Goal: Information Seeking & Learning: Learn about a topic

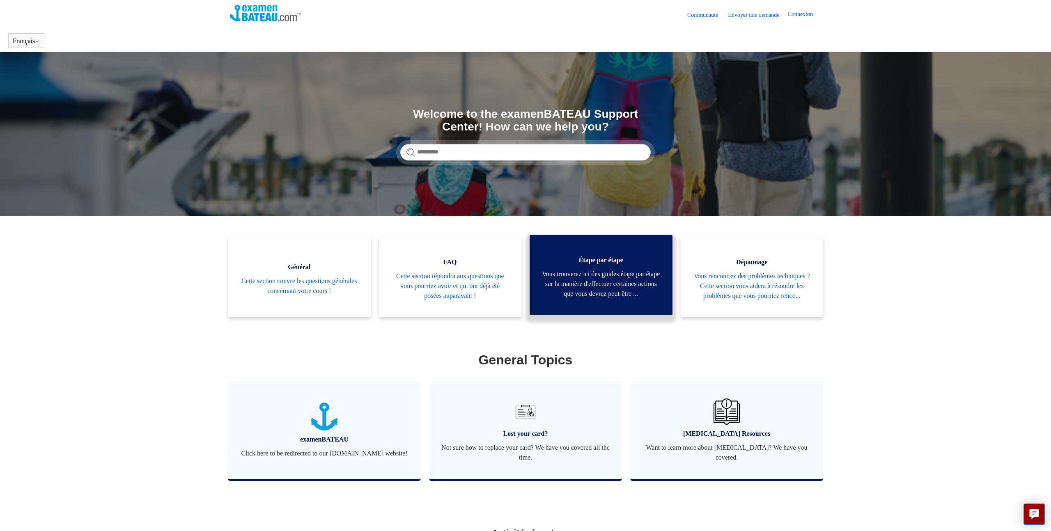
scroll to position [1, 0]
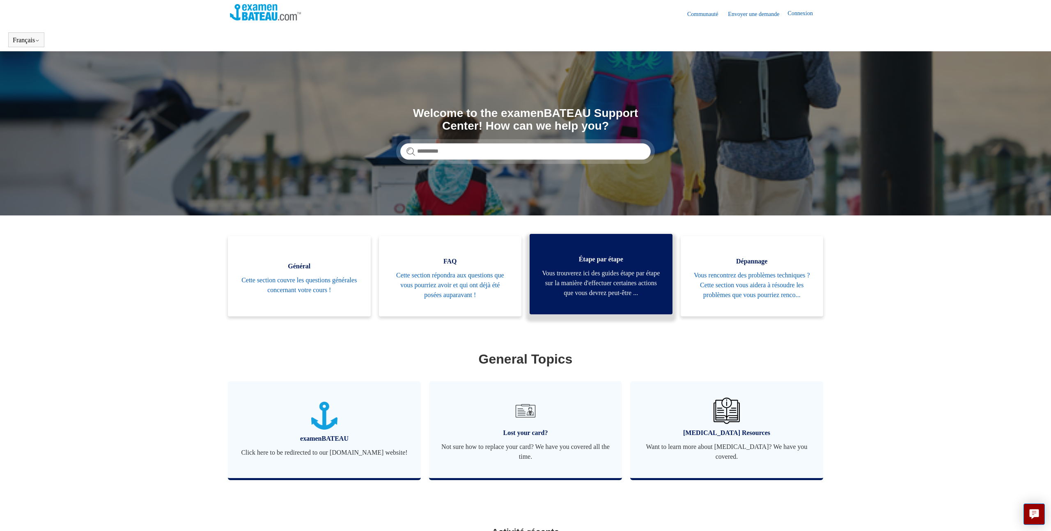
click at [616, 275] on span "Vous trouverez ici des guides étape par étape sur la manière d'effectuer certai…" at bounding box center [601, 284] width 118 height 30
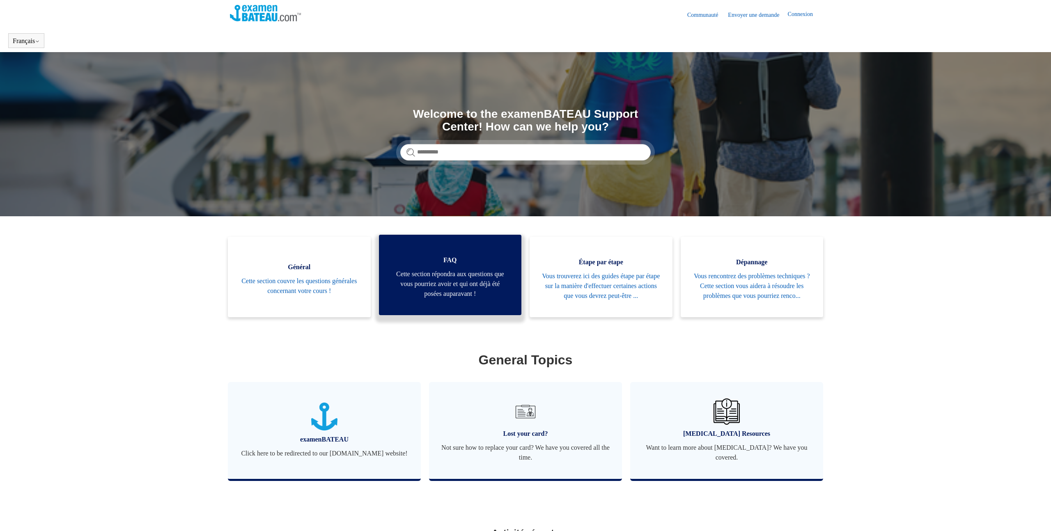
scroll to position [1, 0]
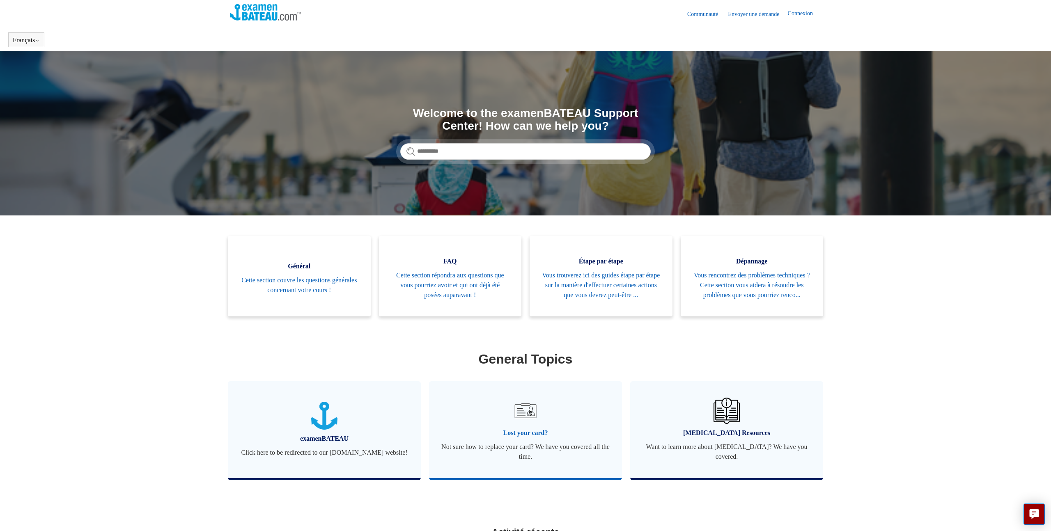
click at [566, 434] on link "Lost your card? Not sure how to replace your card? We have you covered all the …" at bounding box center [525, 429] width 193 height 97
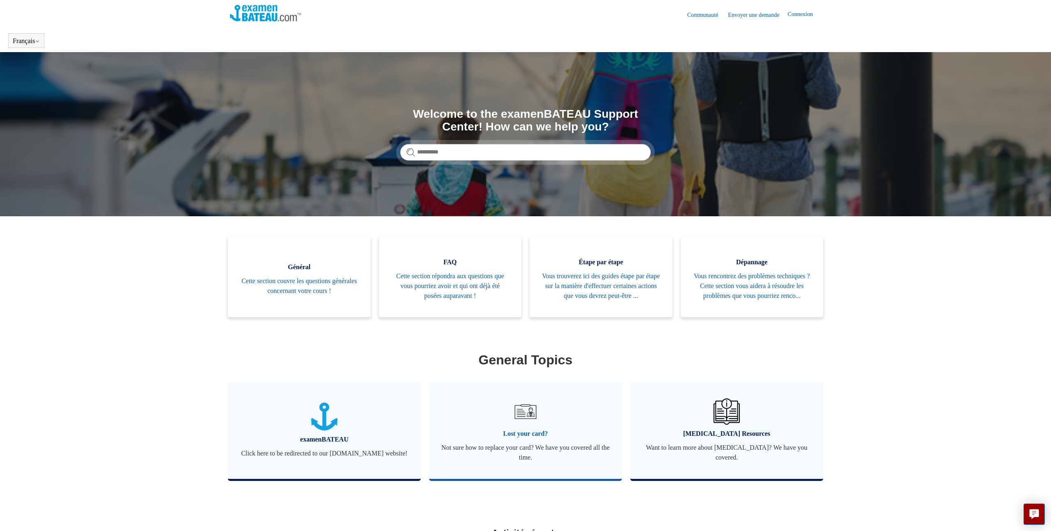
click at [524, 426] on img at bounding box center [525, 411] width 29 height 29
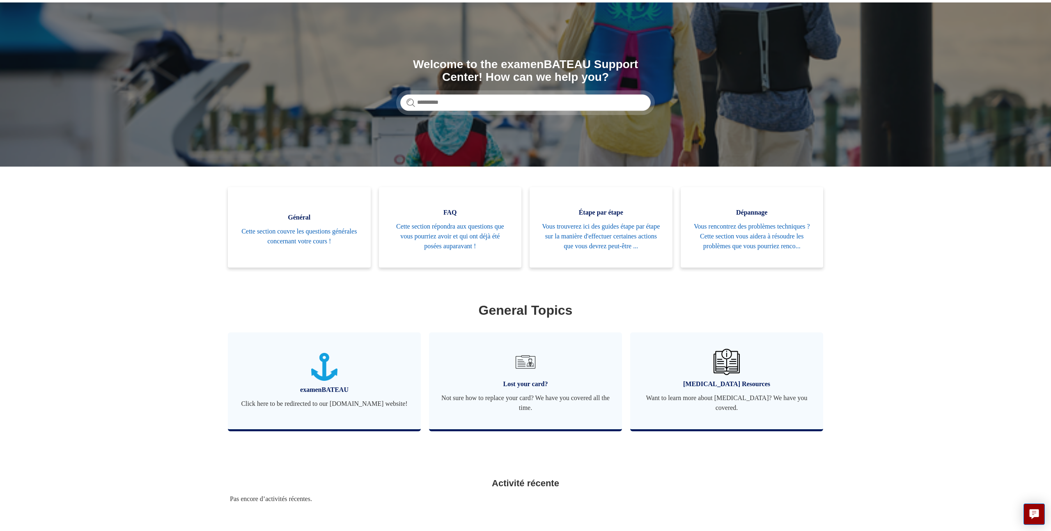
scroll to position [106, 0]
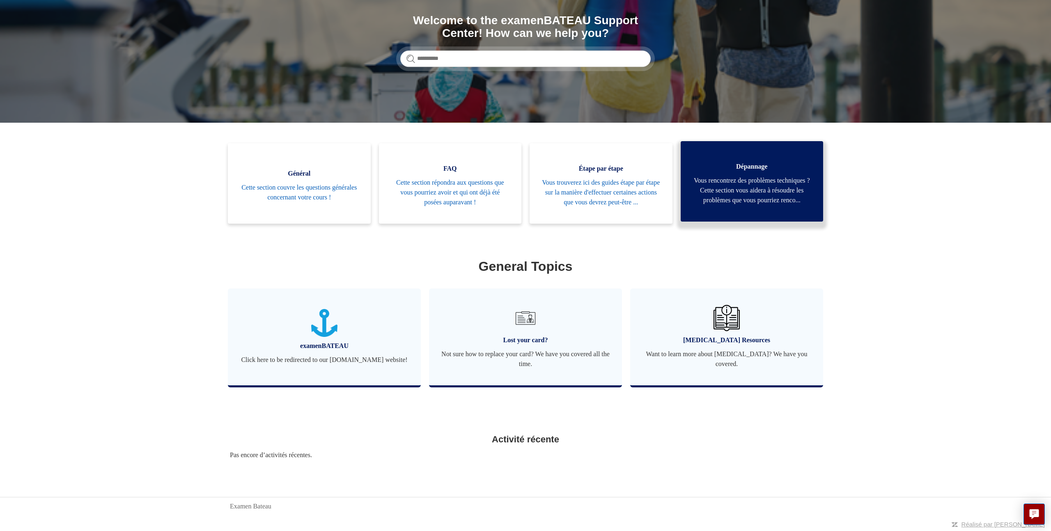
click at [775, 193] on span "Vous rencontrez des problèmes techniques ? Cette section vous aidera à résoudre…" at bounding box center [752, 191] width 118 height 30
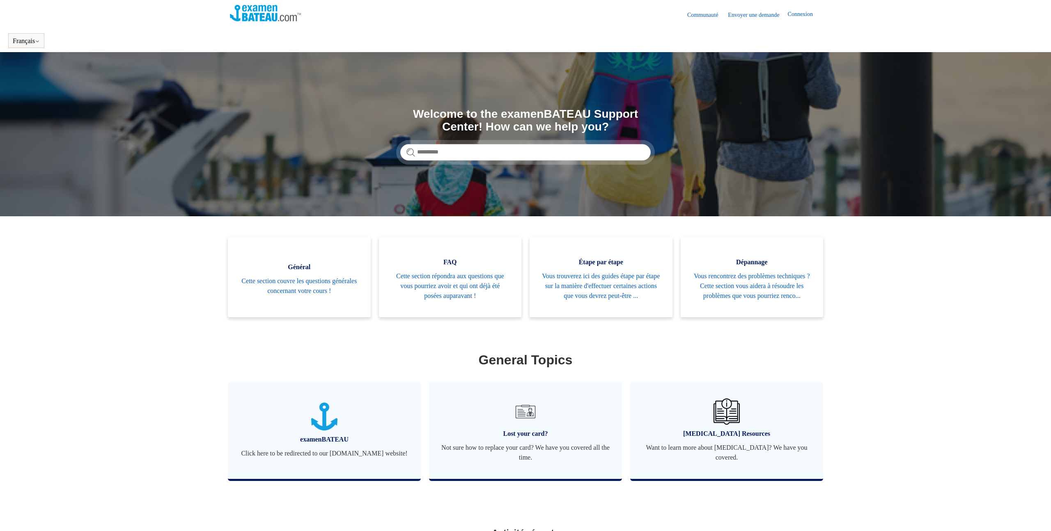
scroll to position [106, 0]
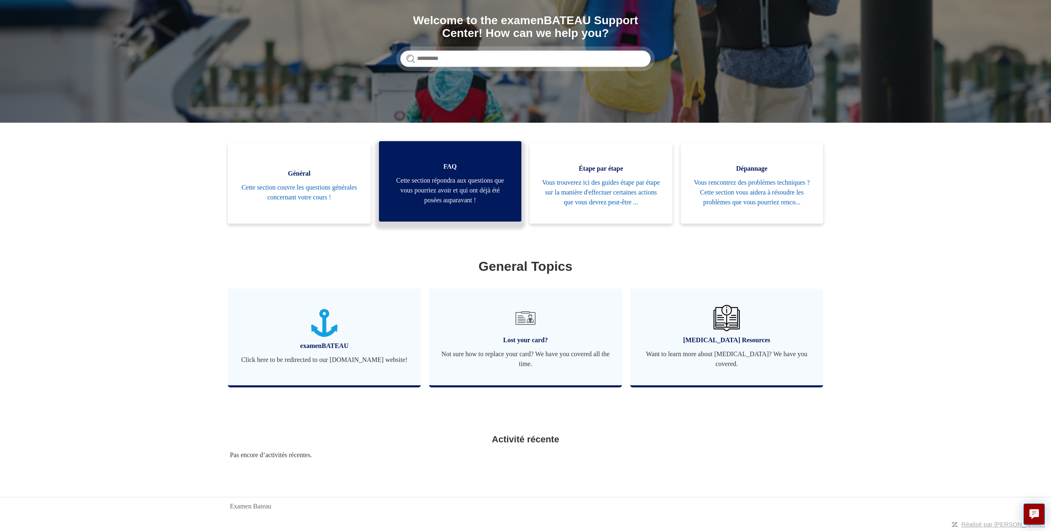
click at [452, 193] on span "Cette section répondra aux questions que vous pourriez avoir et qui ont déjà ét…" at bounding box center [450, 191] width 118 height 30
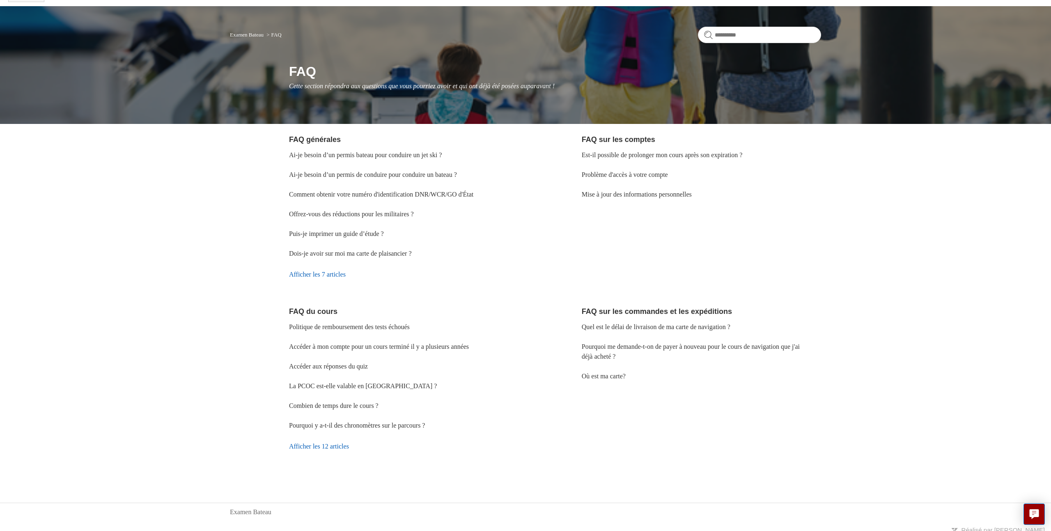
scroll to position [52, 0]
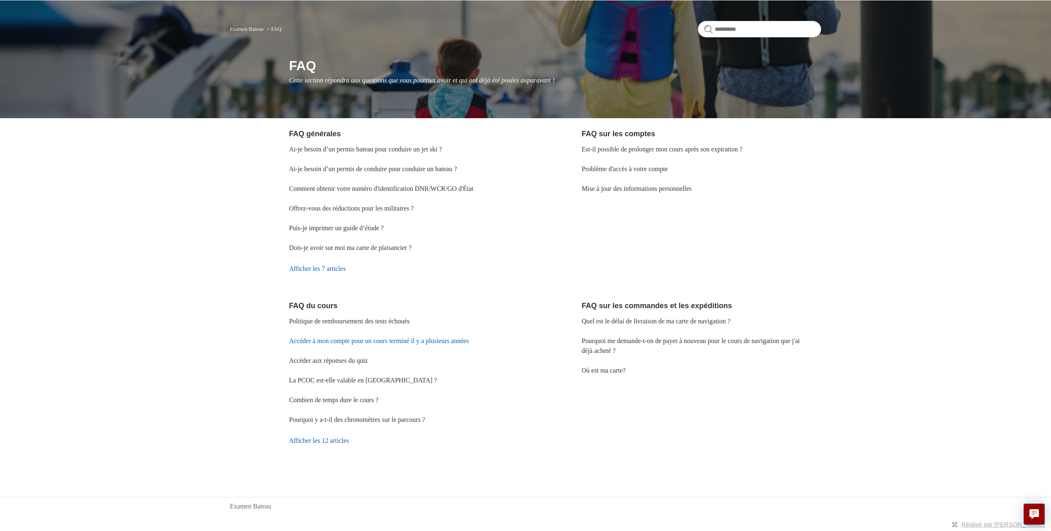
click at [420, 342] on link "Accéder à mon compte pour un cours terminé il y a plusieurs années" at bounding box center [379, 341] width 180 height 7
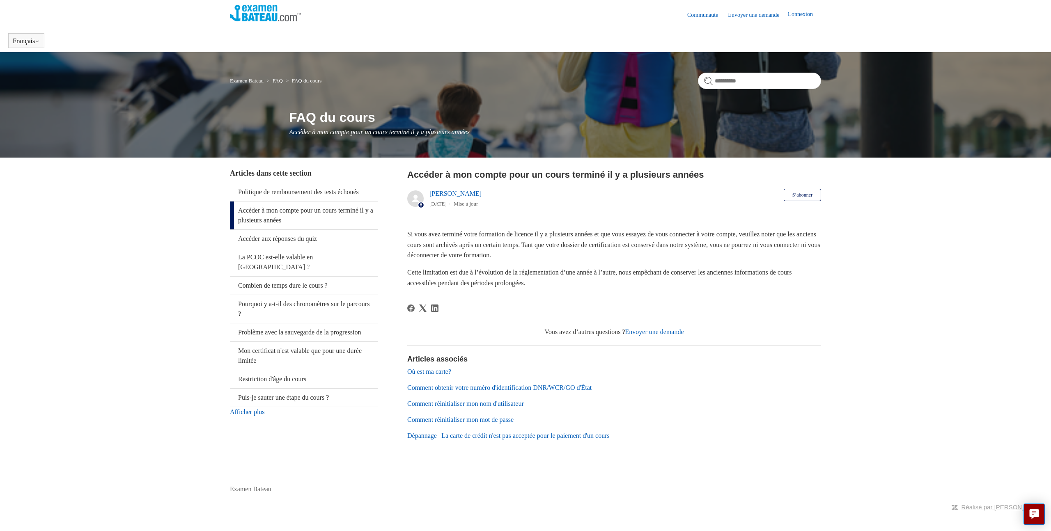
click at [250, 16] on img at bounding box center [265, 13] width 71 height 16
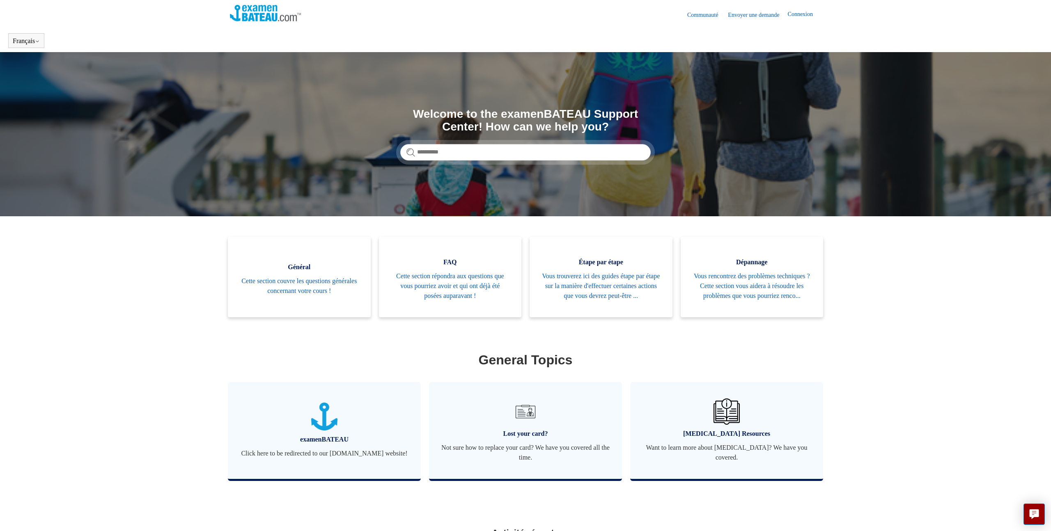
click at [808, 16] on link "Connexion" at bounding box center [804, 15] width 33 height 10
click at [718, 15] on link "Envoyer une demande" at bounding box center [719, 14] width 60 height 9
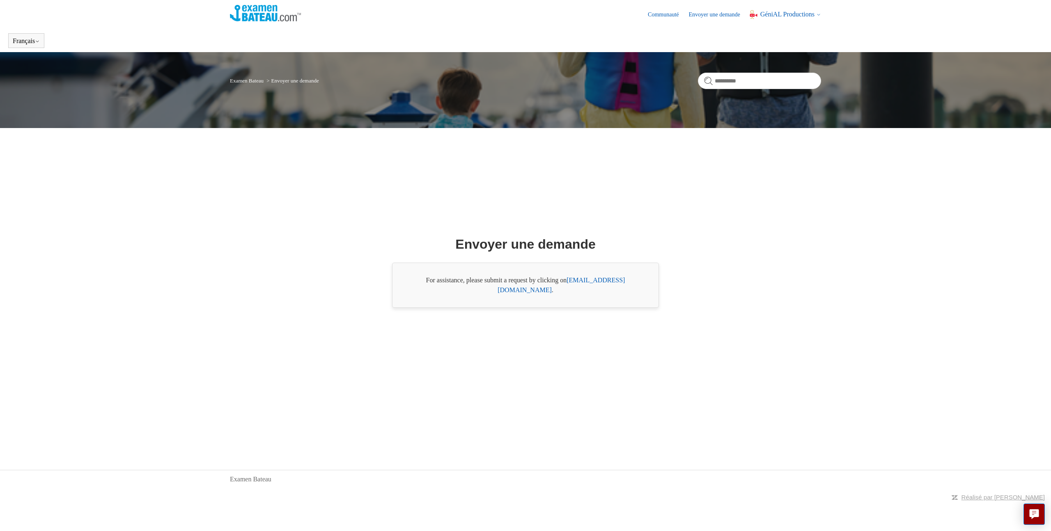
click at [264, 18] on img at bounding box center [265, 13] width 71 height 16
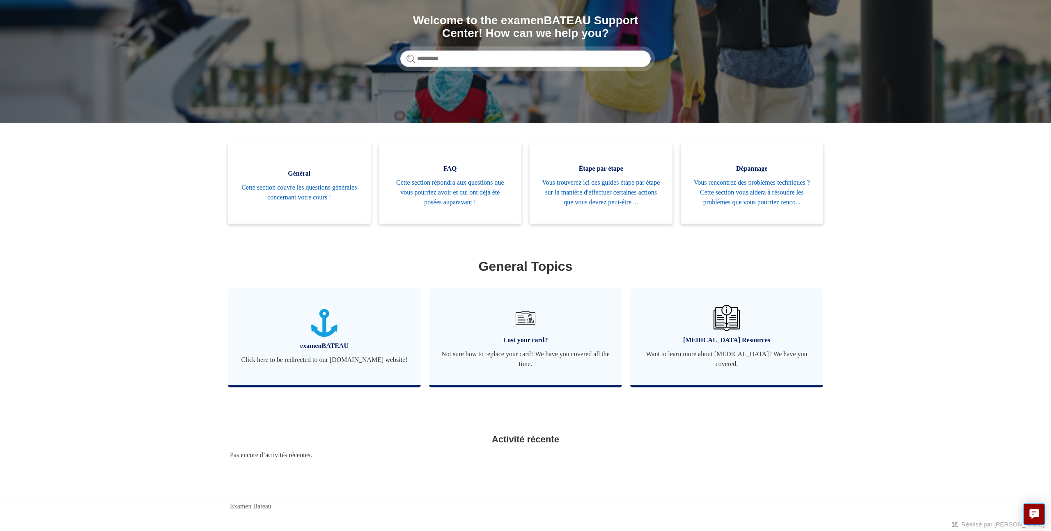
scroll to position [106, 0]
click at [527, 336] on span "Lost your card?" at bounding box center [525, 340] width 168 height 10
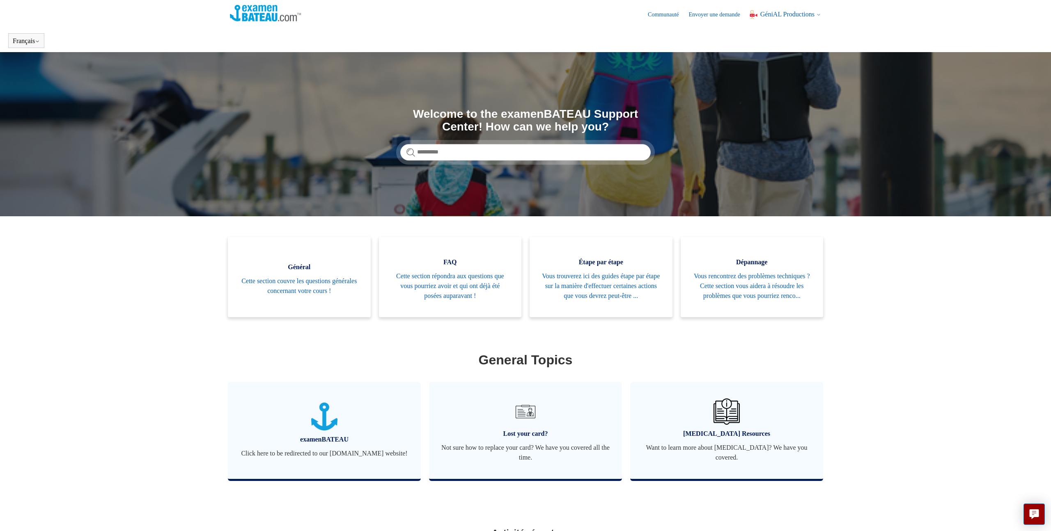
click at [527, 304] on ul "Général Cette section couvre les questions générales concernant votre cours ! F…" at bounding box center [526, 283] width 604 height 93
drag, startPoint x: 542, startPoint y: 427, endPoint x: 547, endPoint y: 425, distance: 5.3
click at [541, 427] on link "Lost your card? Not sure how to replace your card? We have you covered all the …" at bounding box center [525, 430] width 193 height 97
click at [261, 21] on img at bounding box center [265, 13] width 71 height 16
